Goal: Contribute content: Contribute content

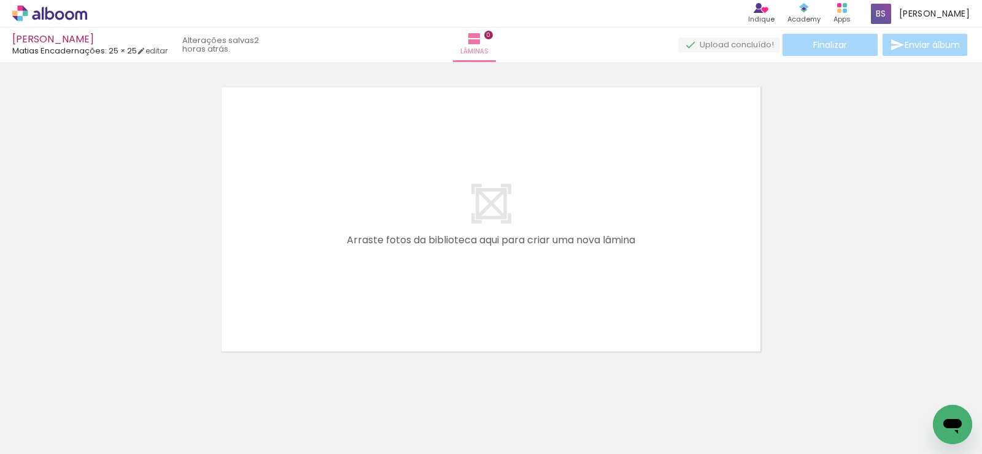
scroll to position [0, 3867]
click at [60, 439] on span "Adicionar Fotos" at bounding box center [43, 437] width 37 height 14
click at [0, 0] on input "file" at bounding box center [0, 0] width 0 height 0
click at [31, 434] on span "Adicionar Fotos" at bounding box center [43, 437] width 37 height 14
click at [0, 0] on input "file" at bounding box center [0, 0] width 0 height 0
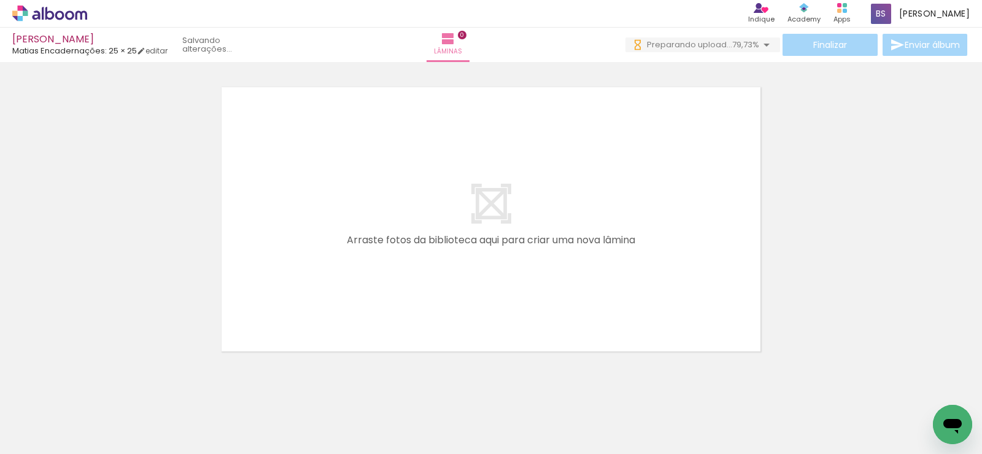
click at [40, 439] on span "Adicionar Fotos" at bounding box center [43, 437] width 37 height 14
click at [0, 0] on input "file" at bounding box center [0, 0] width 0 height 0
click at [41, 435] on span "Adicionar Fotos" at bounding box center [43, 437] width 37 height 14
click at [0, 0] on input "file" at bounding box center [0, 0] width 0 height 0
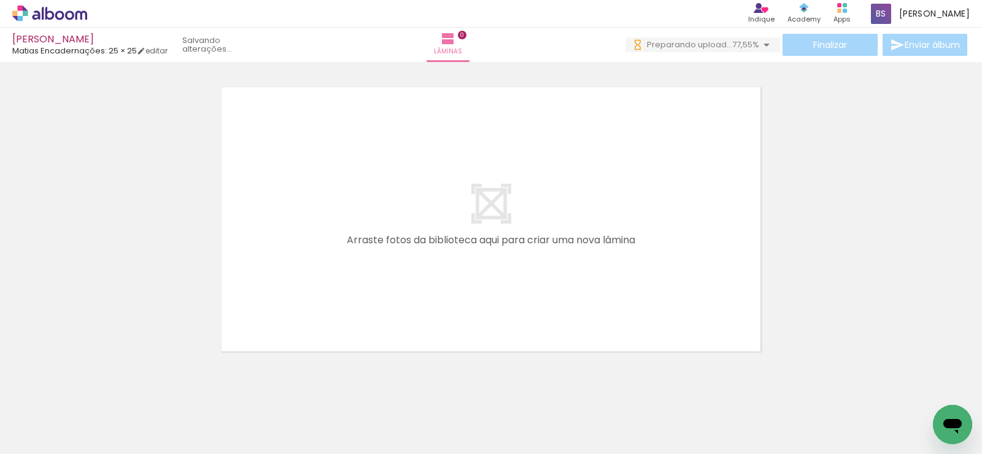
click at [25, 435] on iron-icon at bounding box center [17, 437] width 15 height 15
click at [0, 0] on input "file" at bounding box center [0, 0] width 0 height 0
click at [41, 433] on span "Adicionar Fotos" at bounding box center [43, 437] width 37 height 14
click at [0, 0] on input "file" at bounding box center [0, 0] width 0 height 0
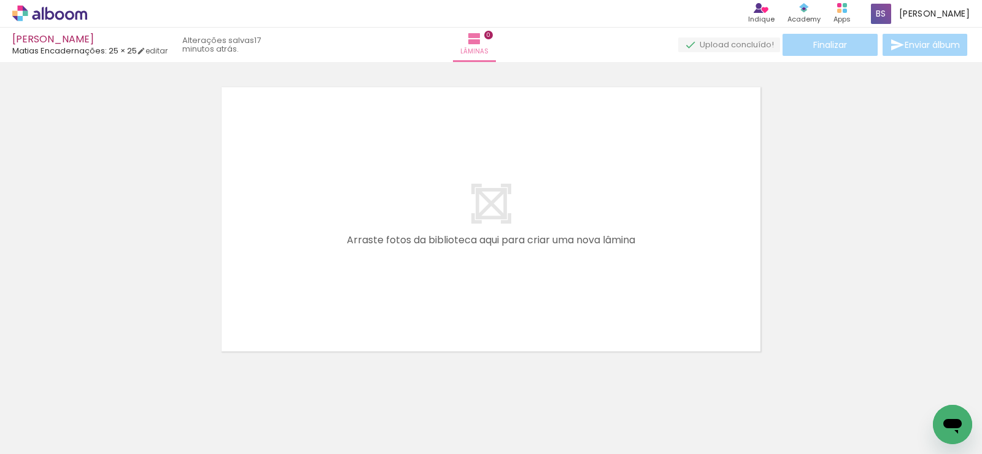
click at [39, 430] on span "Adicionar Fotos" at bounding box center [43, 437] width 37 height 14
click at [0, 0] on input "file" at bounding box center [0, 0] width 0 height 0
